Goal: Communication & Community: Participate in discussion

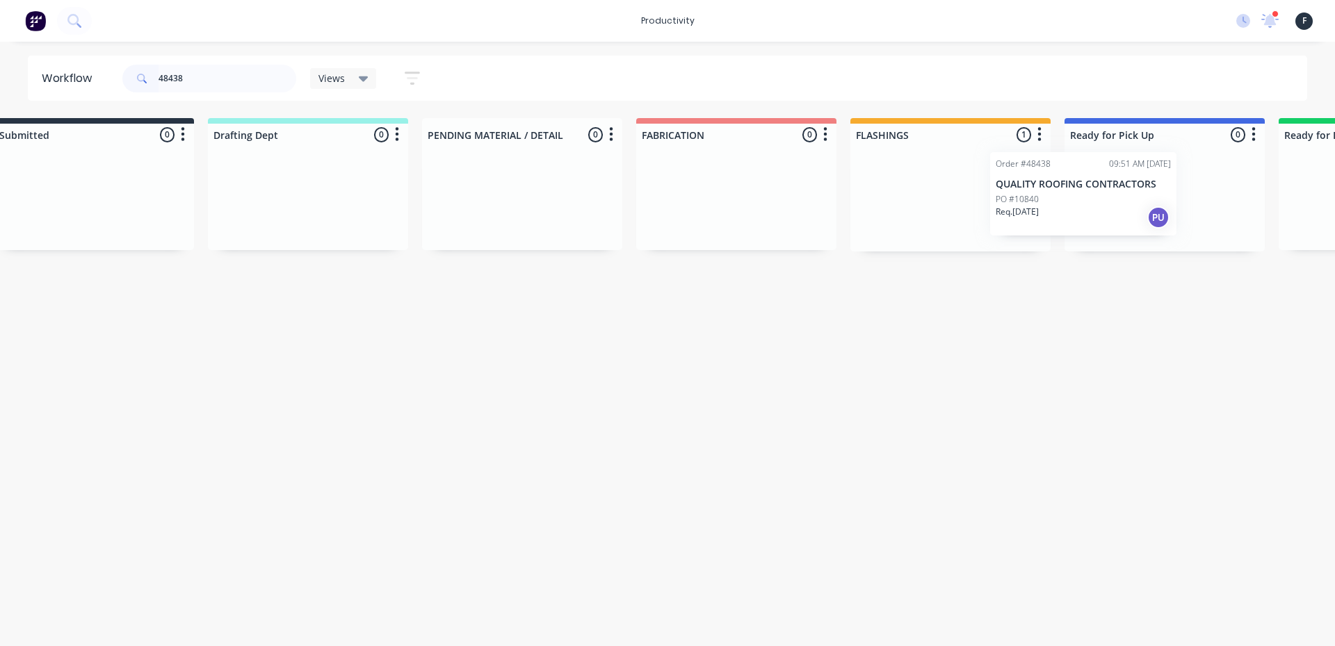
drag, startPoint x: 924, startPoint y: 215, endPoint x: 1041, endPoint y: 206, distance: 116.4
click at [1033, 209] on div "Order #48438 09:51 AM 09/10/25 QUALITY ROOFING CONTRACTORS PO #10840 Req. 09/10…" at bounding box center [950, 199] width 200 height 106
type input "48438"
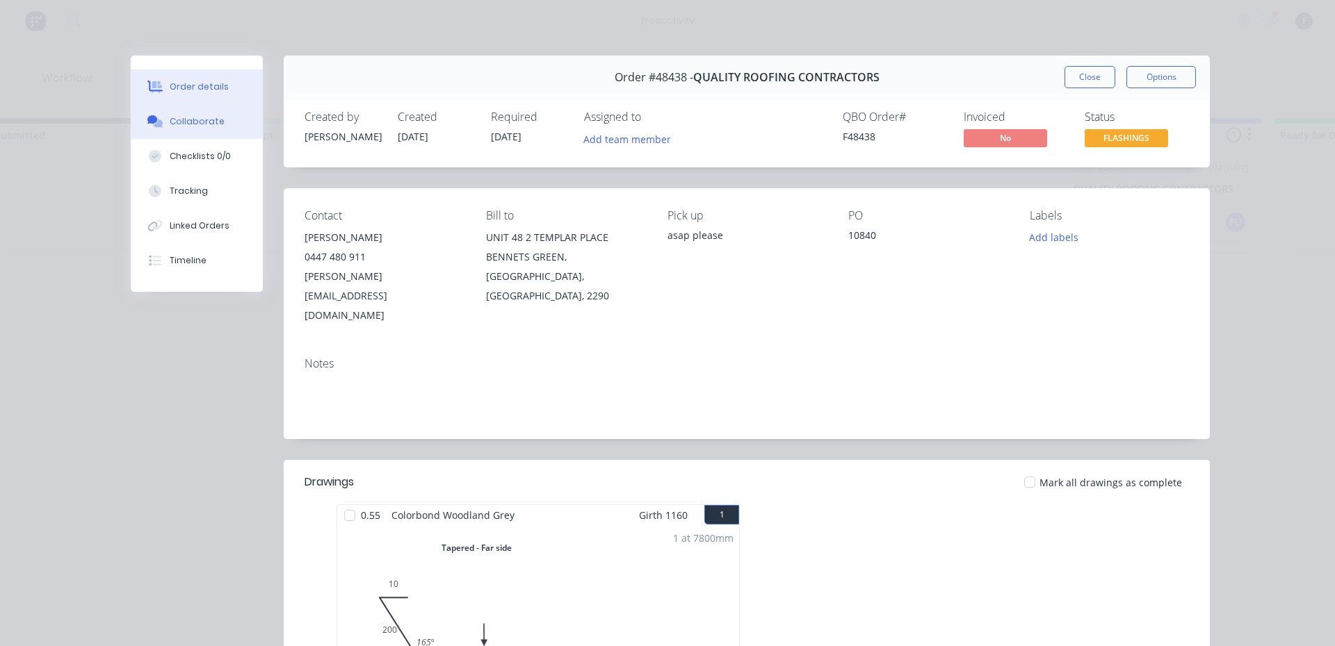
click at [215, 125] on button "Collaborate" at bounding box center [197, 121] width 132 height 35
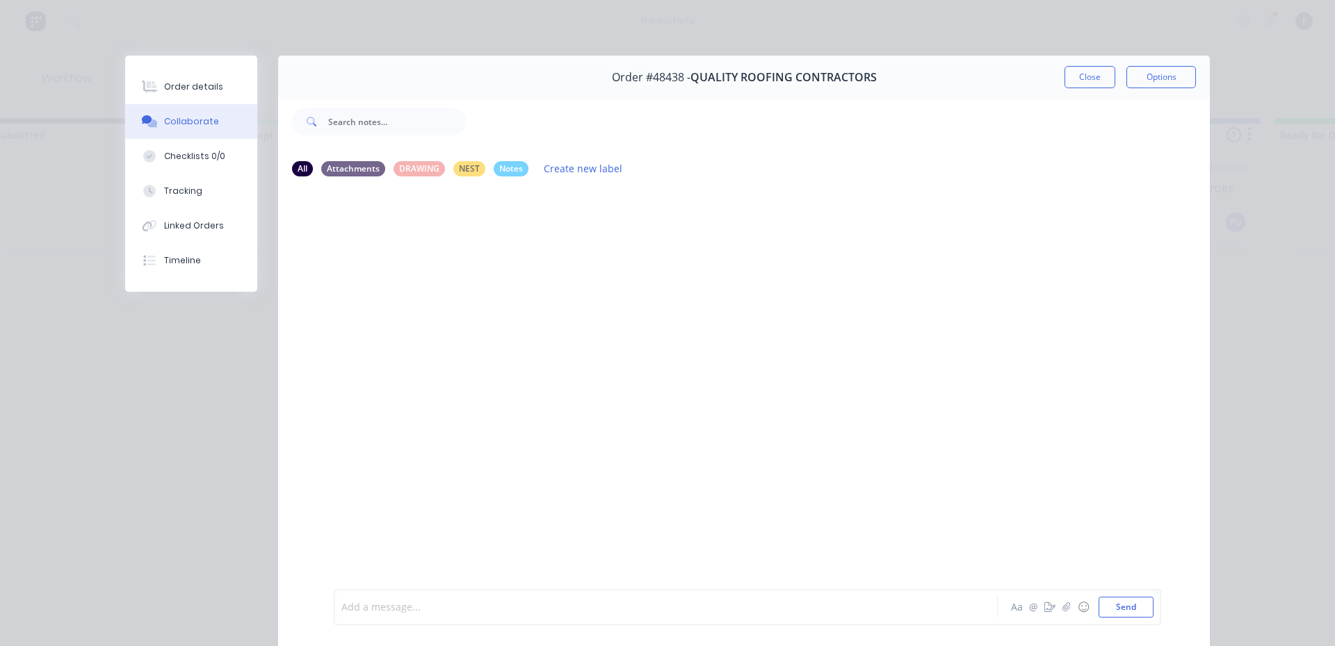
click at [406, 603] on div at bounding box center [646, 608] width 608 height 15
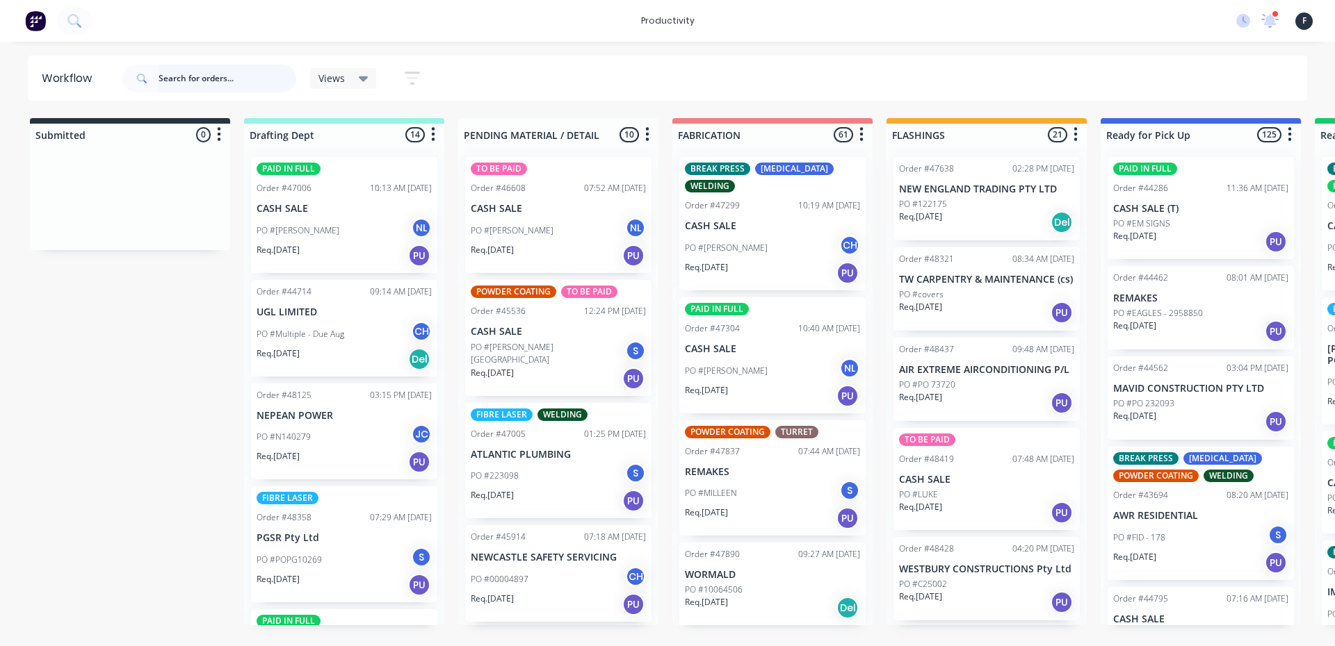
click at [172, 74] on input "text" at bounding box center [227, 79] width 138 height 28
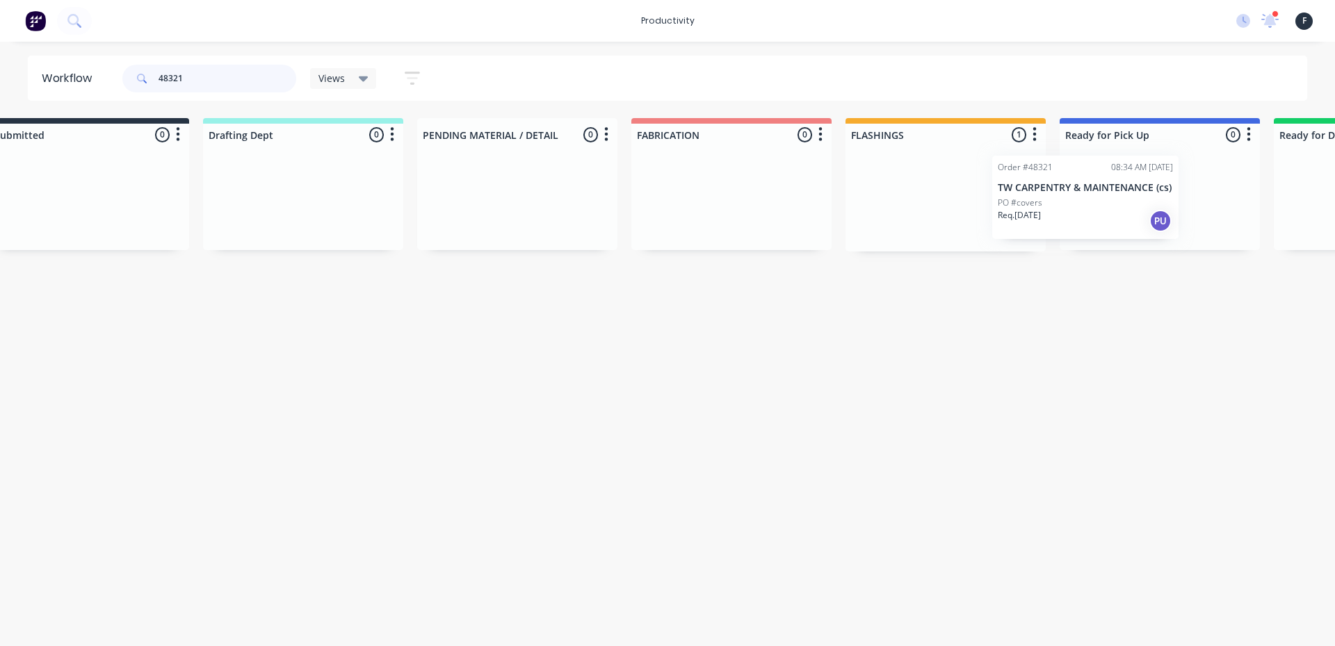
drag, startPoint x: 976, startPoint y: 211, endPoint x: 1107, endPoint y: 209, distance: 130.7
click at [1107, 209] on div "Submitted 0 Sort By Created date Required date Order number Customer name Most …" at bounding box center [1108, 184] width 2318 height 133
type input "48321"
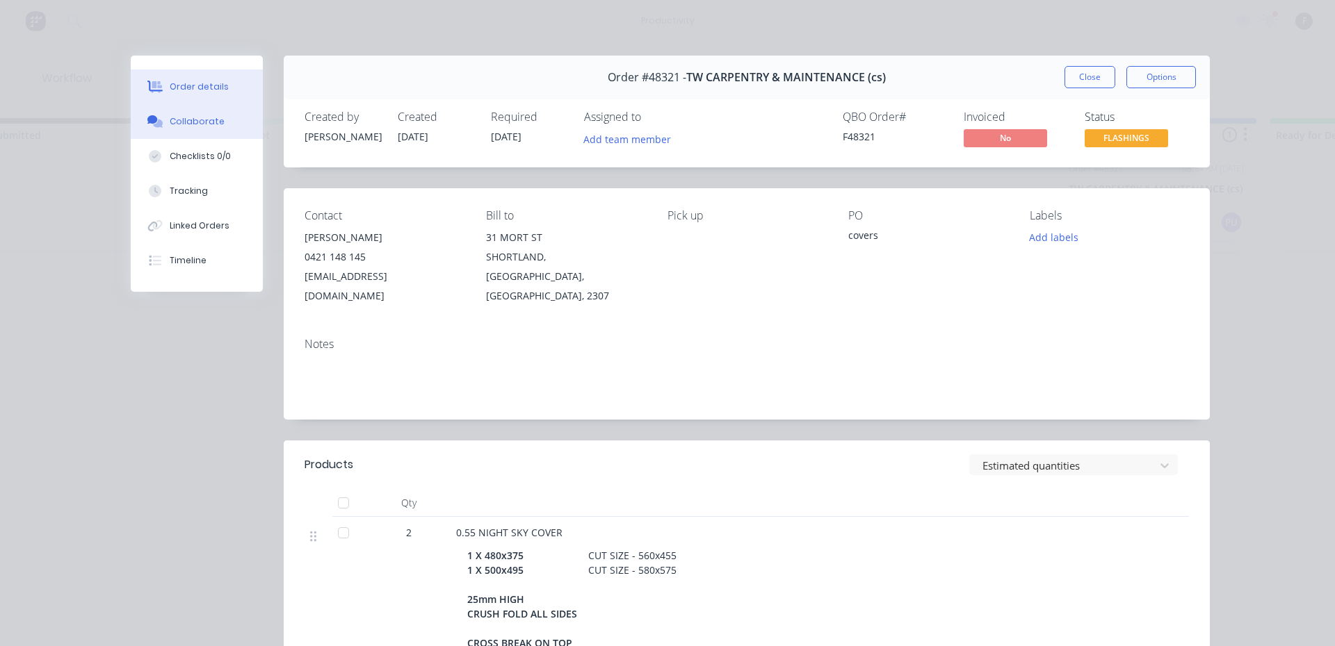
click at [213, 127] on div "Collaborate" at bounding box center [197, 121] width 55 height 13
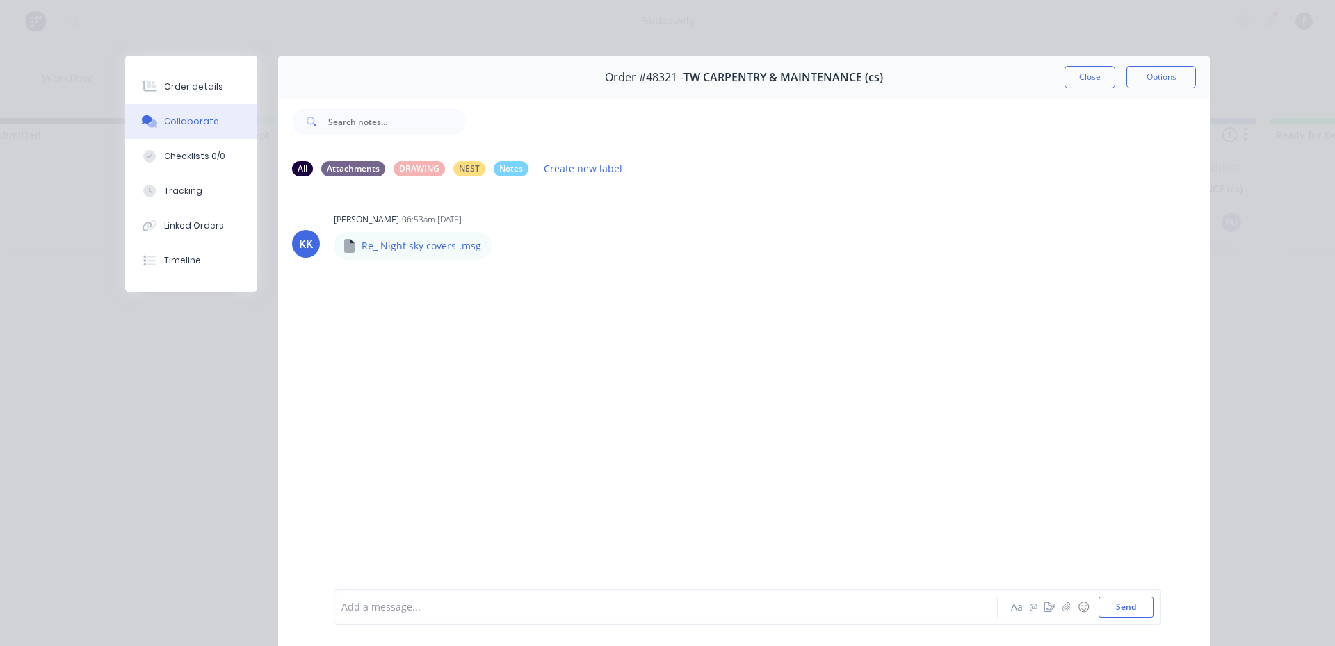
click at [481, 610] on div at bounding box center [646, 608] width 608 height 15
